Goal: Check status: Check status

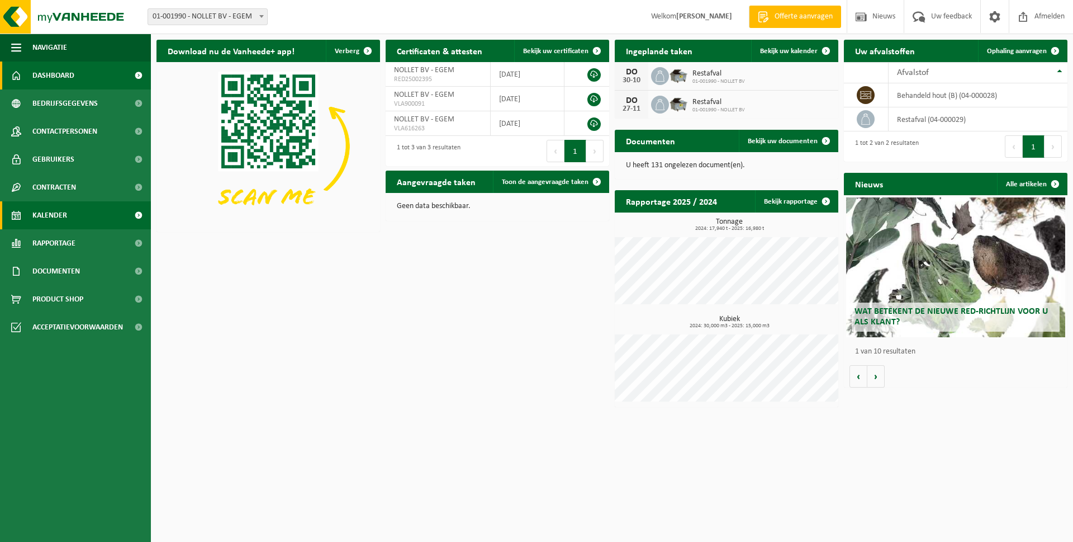
click at [51, 217] on span "Kalender" at bounding box center [49, 215] width 35 height 28
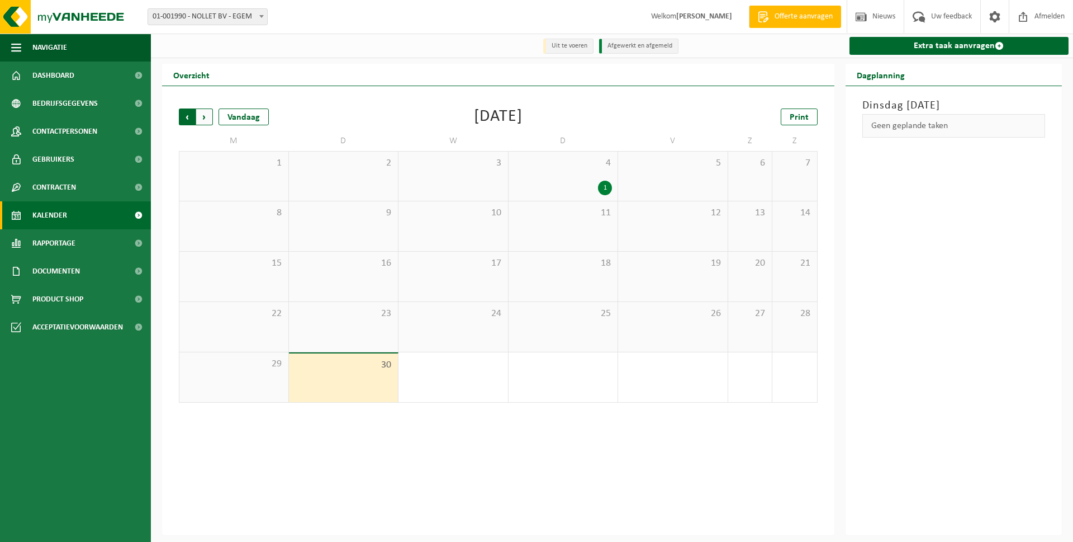
click at [207, 120] on span "Volgende" at bounding box center [204, 116] width 17 height 17
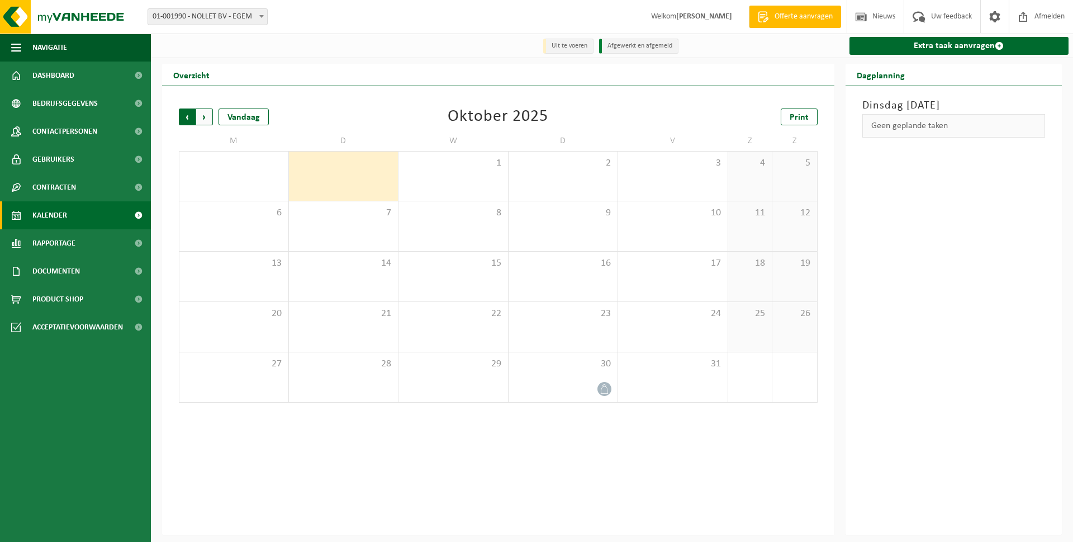
click at [208, 118] on span "Volgende" at bounding box center [204, 116] width 17 height 17
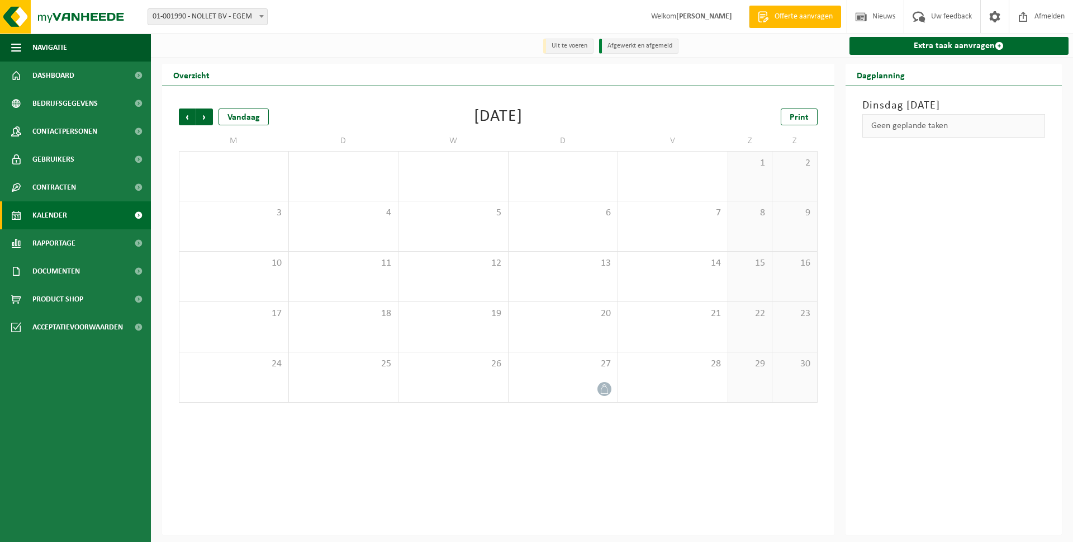
click at [208, 118] on span "Volgende" at bounding box center [204, 116] width 17 height 17
click at [186, 117] on span "Vorige" at bounding box center [187, 116] width 17 height 17
